Goal: Task Accomplishment & Management: Use online tool/utility

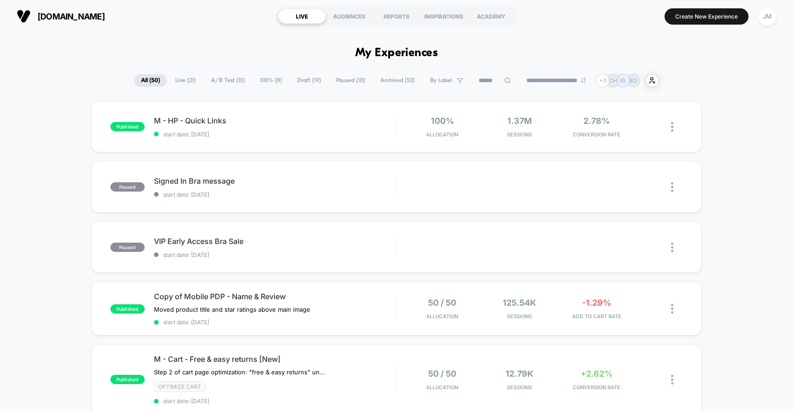
click at [188, 82] on span "Live ( 21 )" at bounding box center [185, 80] width 34 height 13
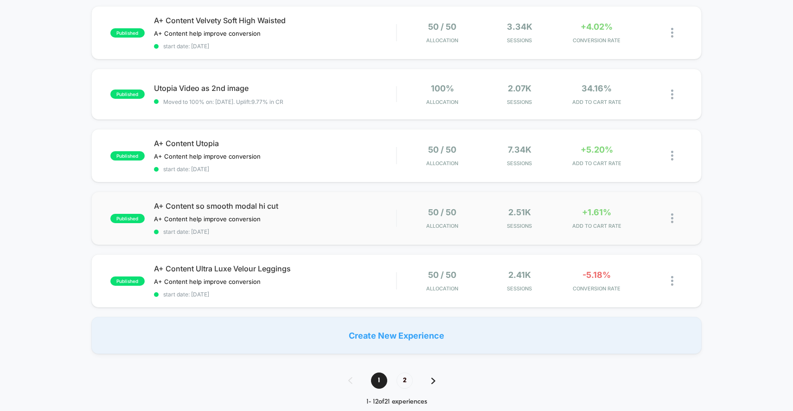
scroll to position [531, 0]
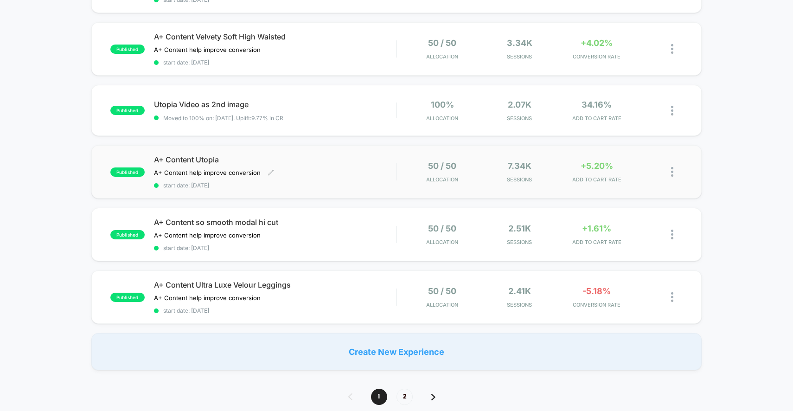
click at [315, 171] on div "A+ Content Utopia A+ Content help improve conversion Click to edit experience d…" at bounding box center [275, 172] width 242 height 34
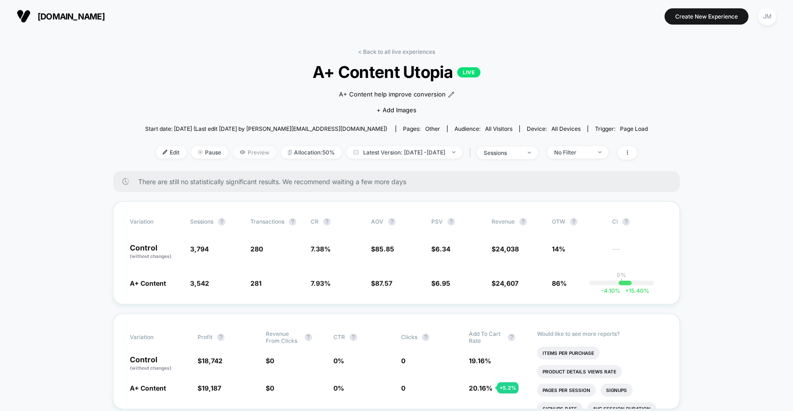
click at [233, 152] on span "Preview" at bounding box center [255, 152] width 44 height 13
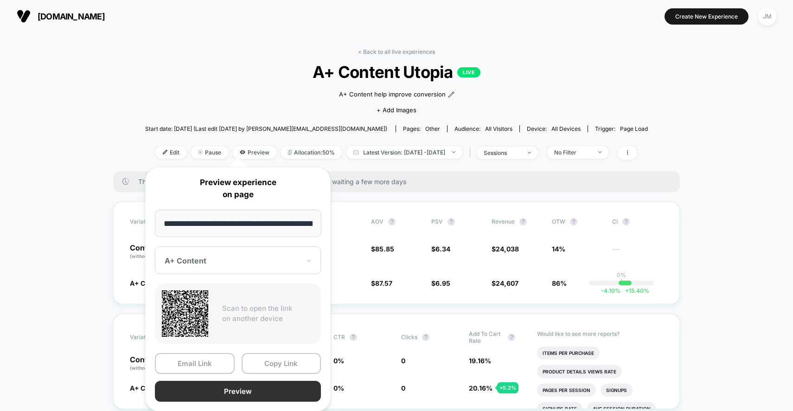
click at [235, 393] on button "Preview" at bounding box center [238, 391] width 166 height 21
